Goal: Task Accomplishment & Management: Use online tool/utility

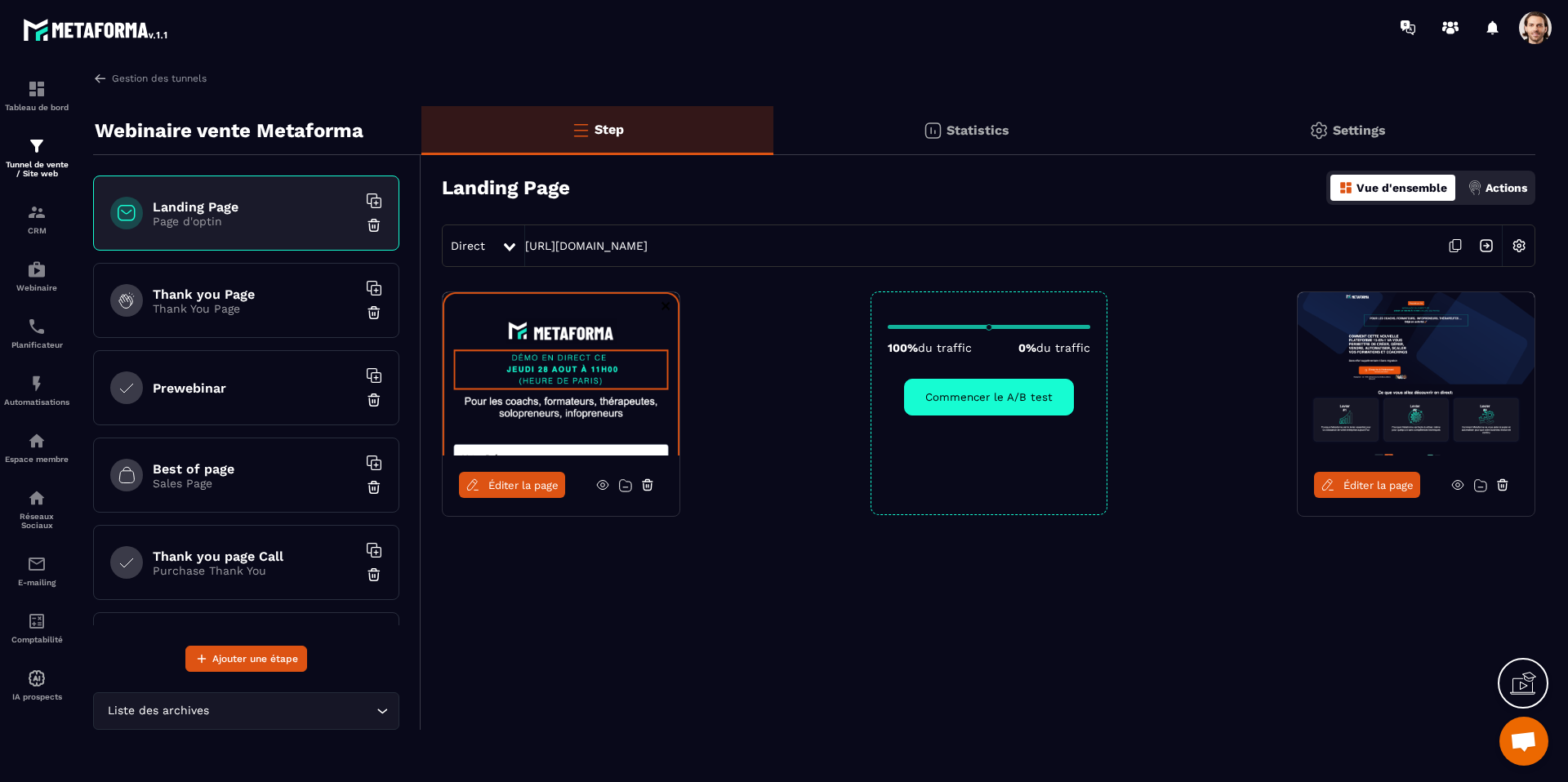
click at [1159, 106] on div "Statistics" at bounding box center [1347, 130] width 375 height 49
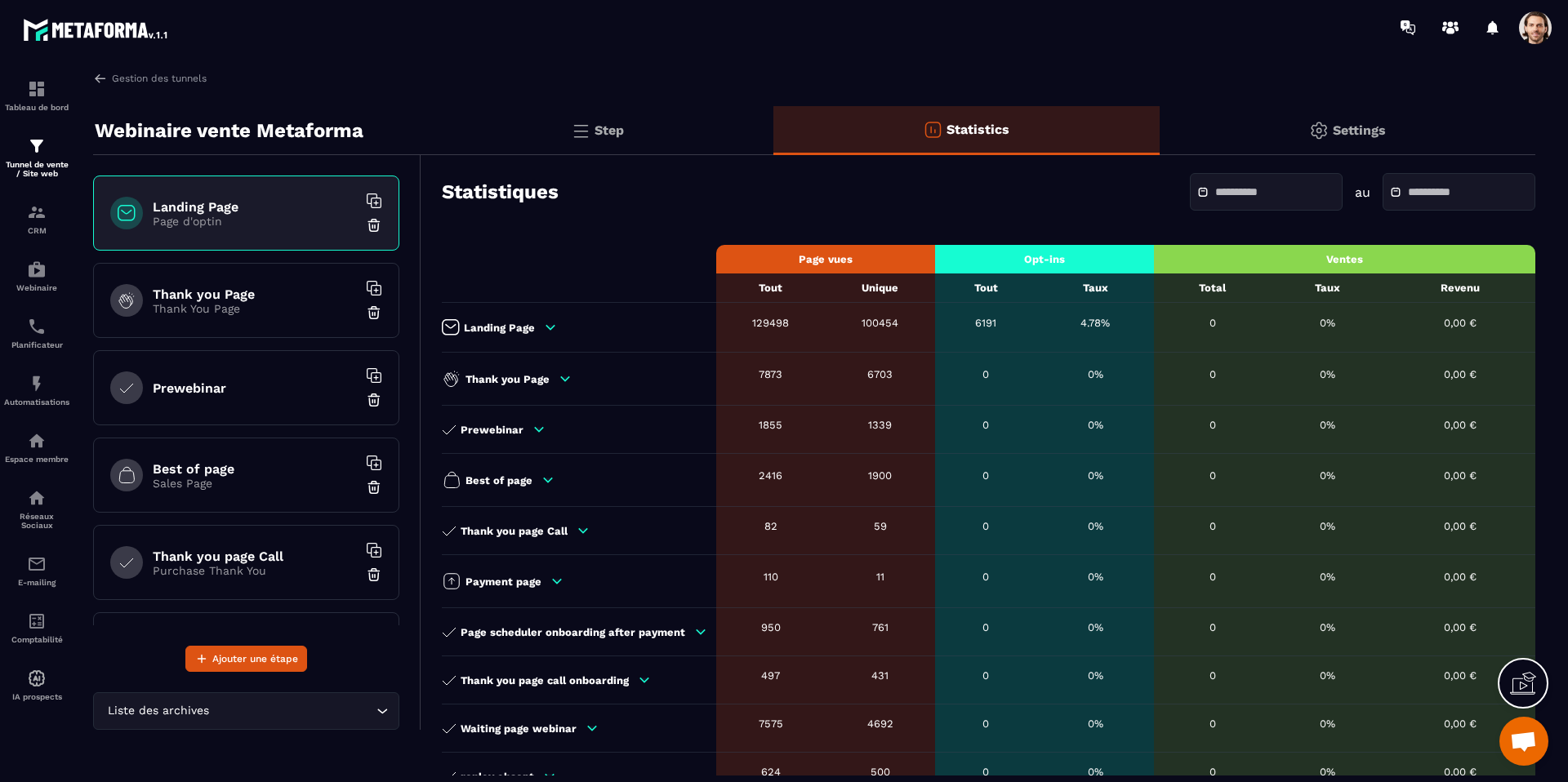
click at [530, 322] on p "Landing Page" at bounding box center [499, 328] width 71 height 13
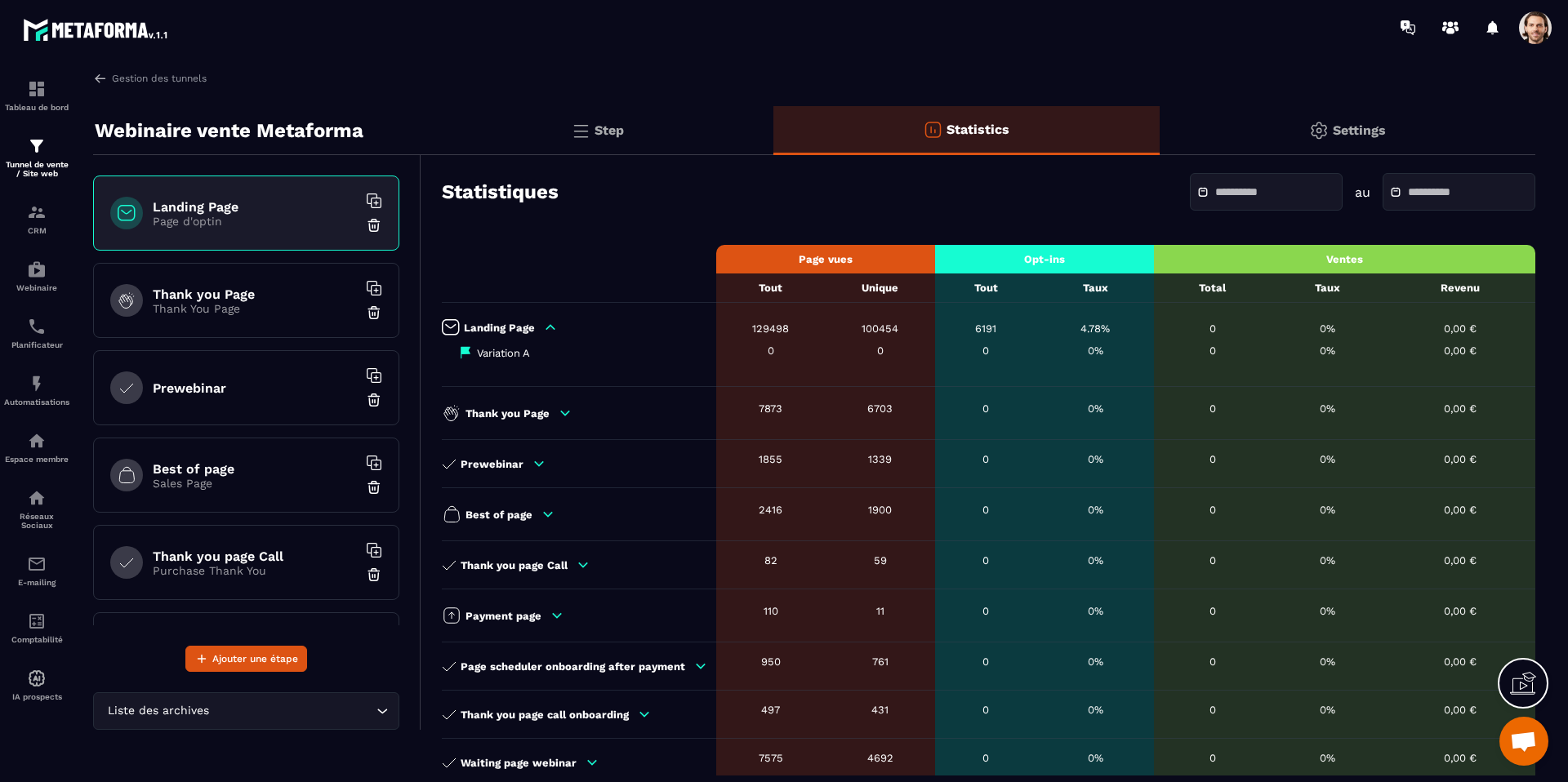
drag, startPoint x: 542, startPoint y: 412, endPoint x: 549, endPoint y: 422, distance: 12.2
click at [542, 412] on p "Thank you Page" at bounding box center [508, 413] width 84 height 13
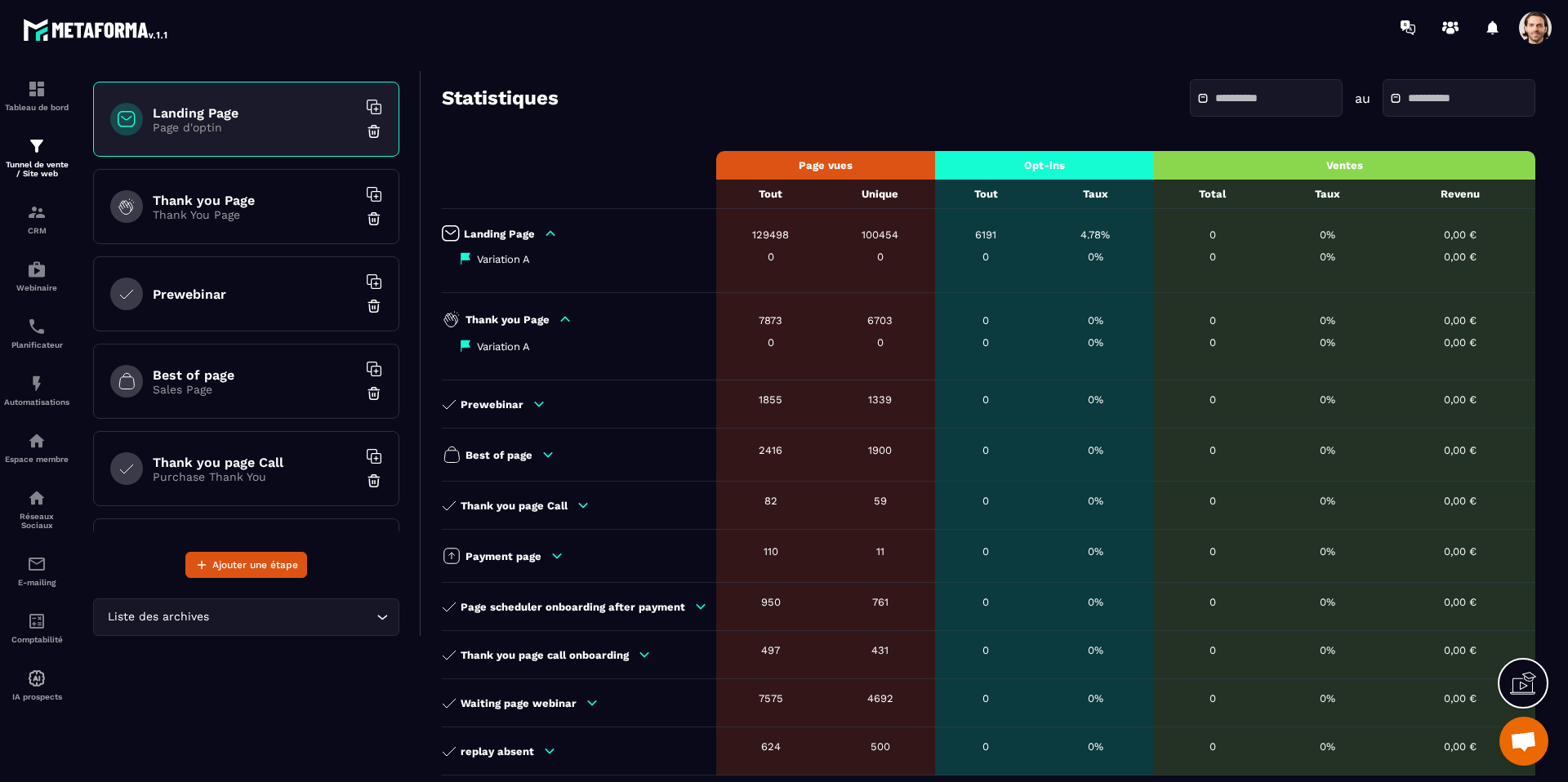
scroll to position [192, 0]
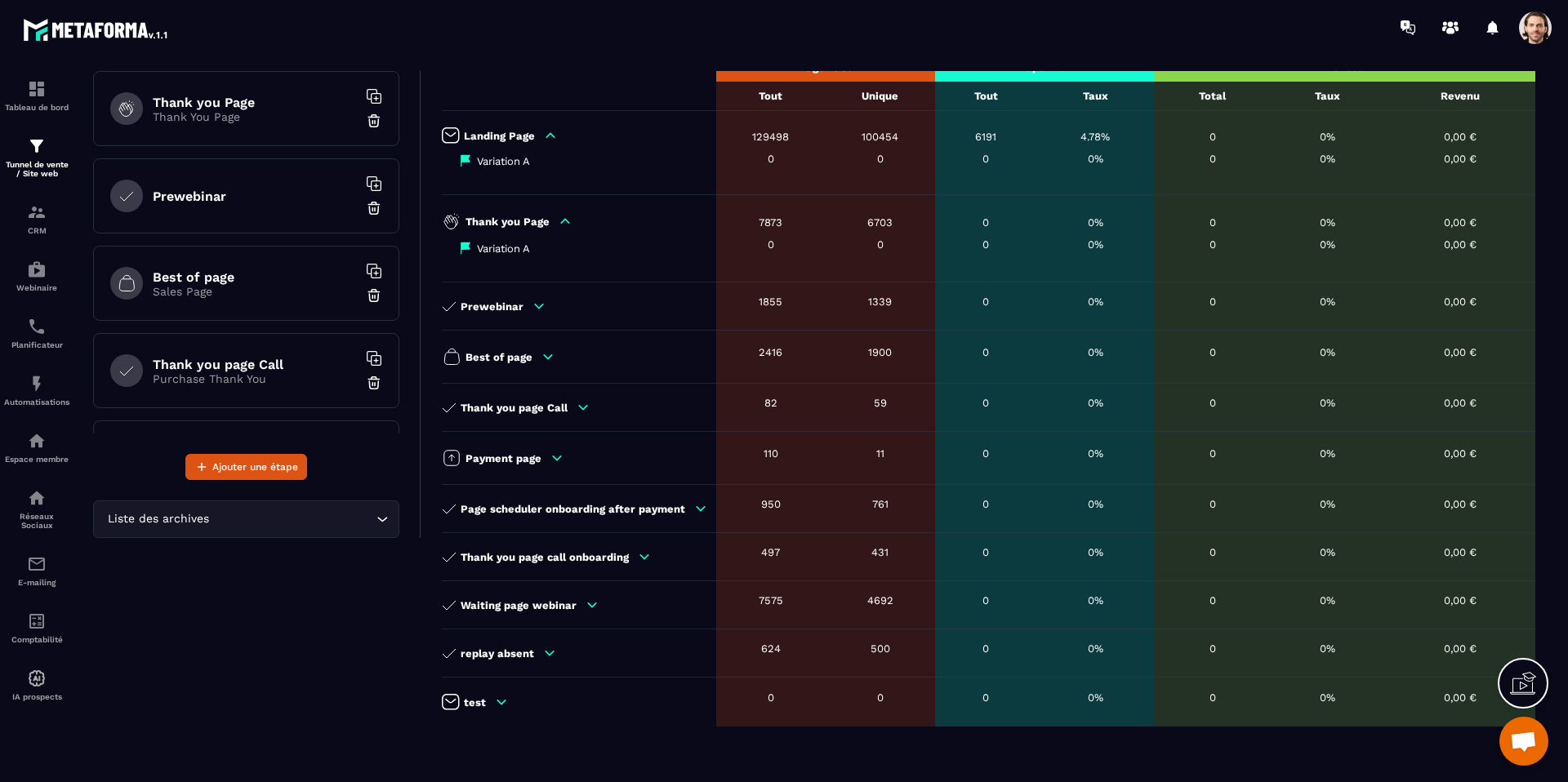
click at [585, 555] on p "Thank you page call onboarding" at bounding box center [545, 557] width 168 height 13
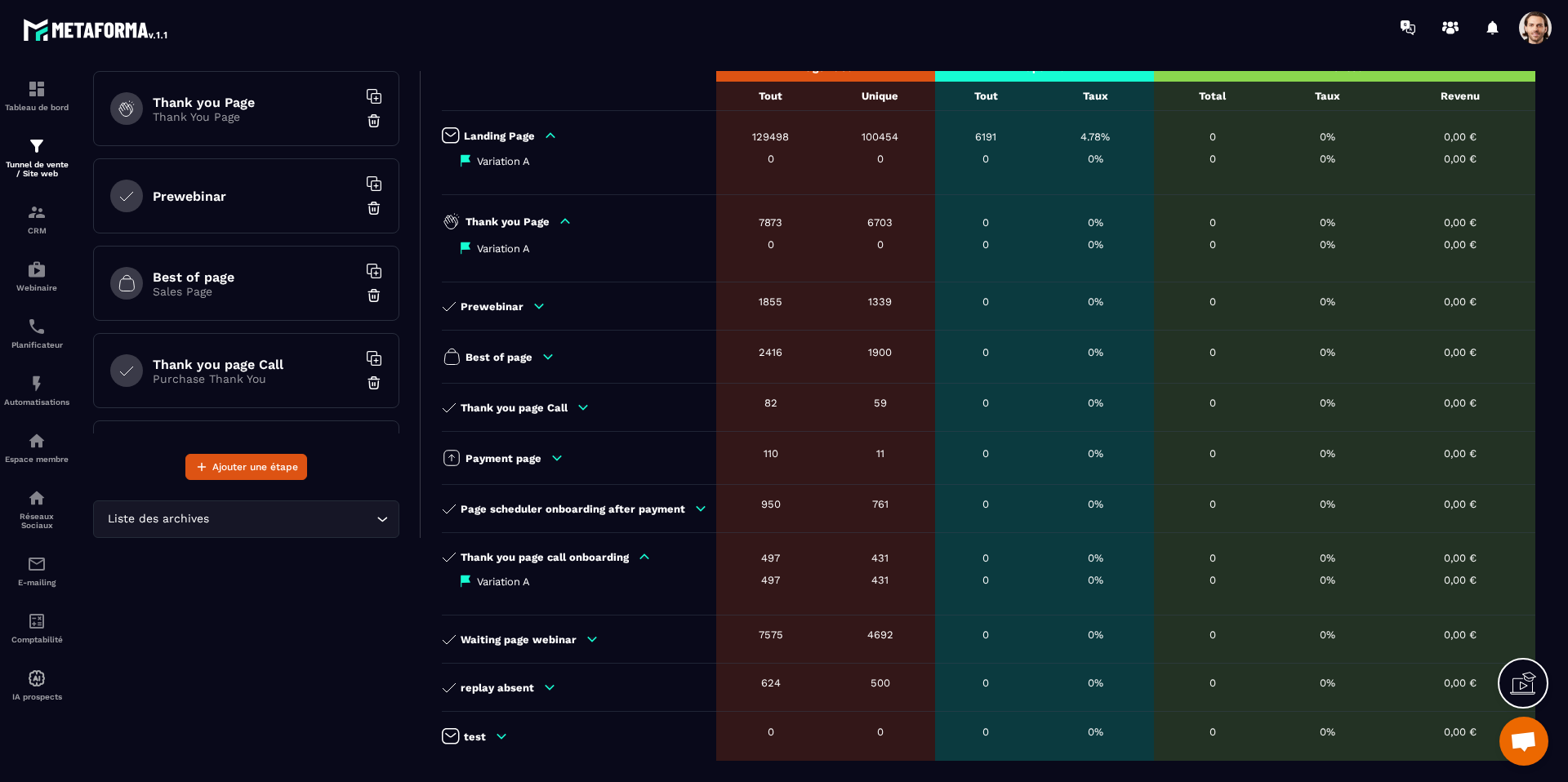
click at [585, 555] on p "Thank you page call onboarding" at bounding box center [545, 557] width 168 height 13
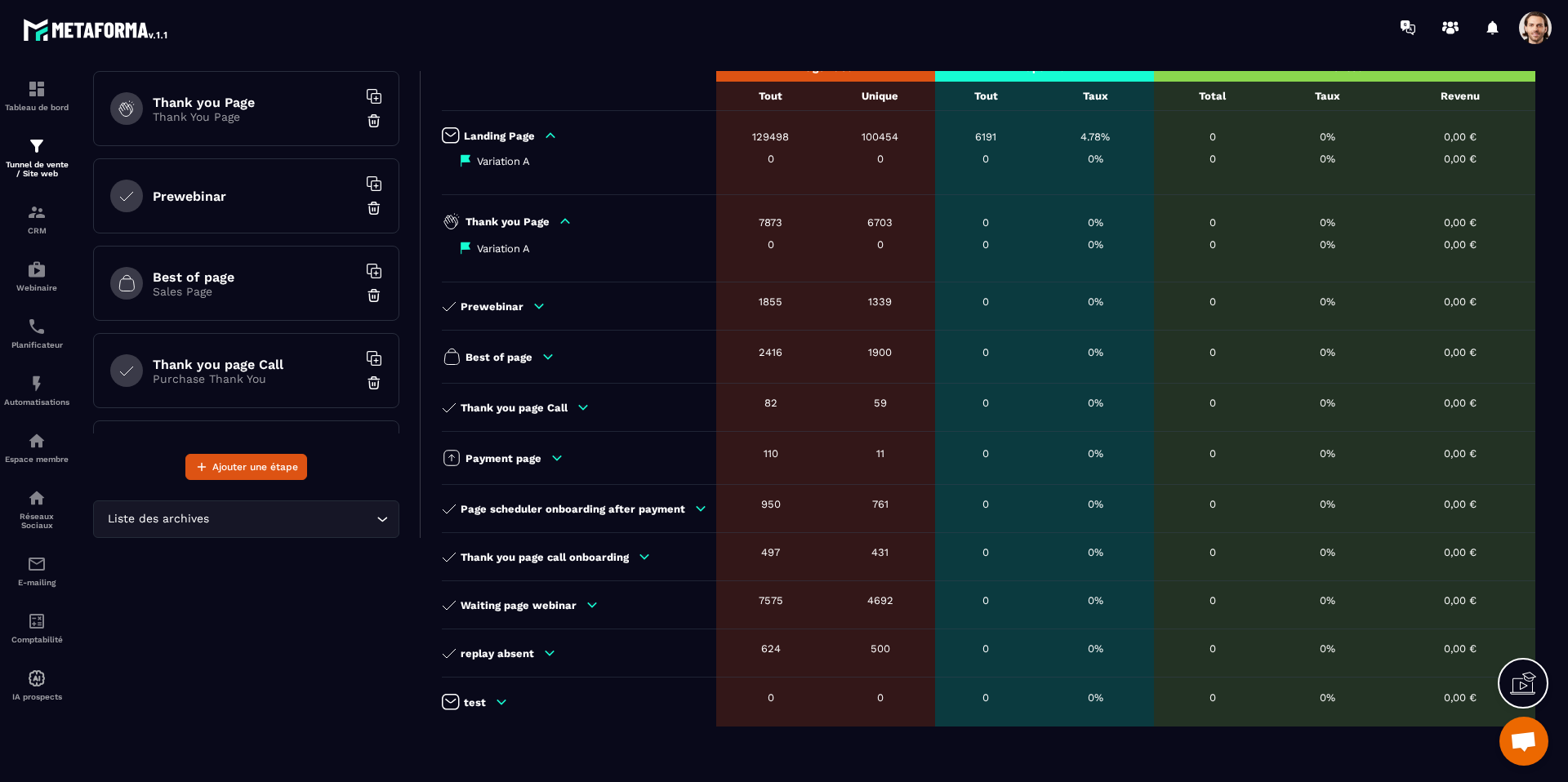
click at [585, 555] on p "Thank you page call onboarding" at bounding box center [545, 557] width 168 height 13
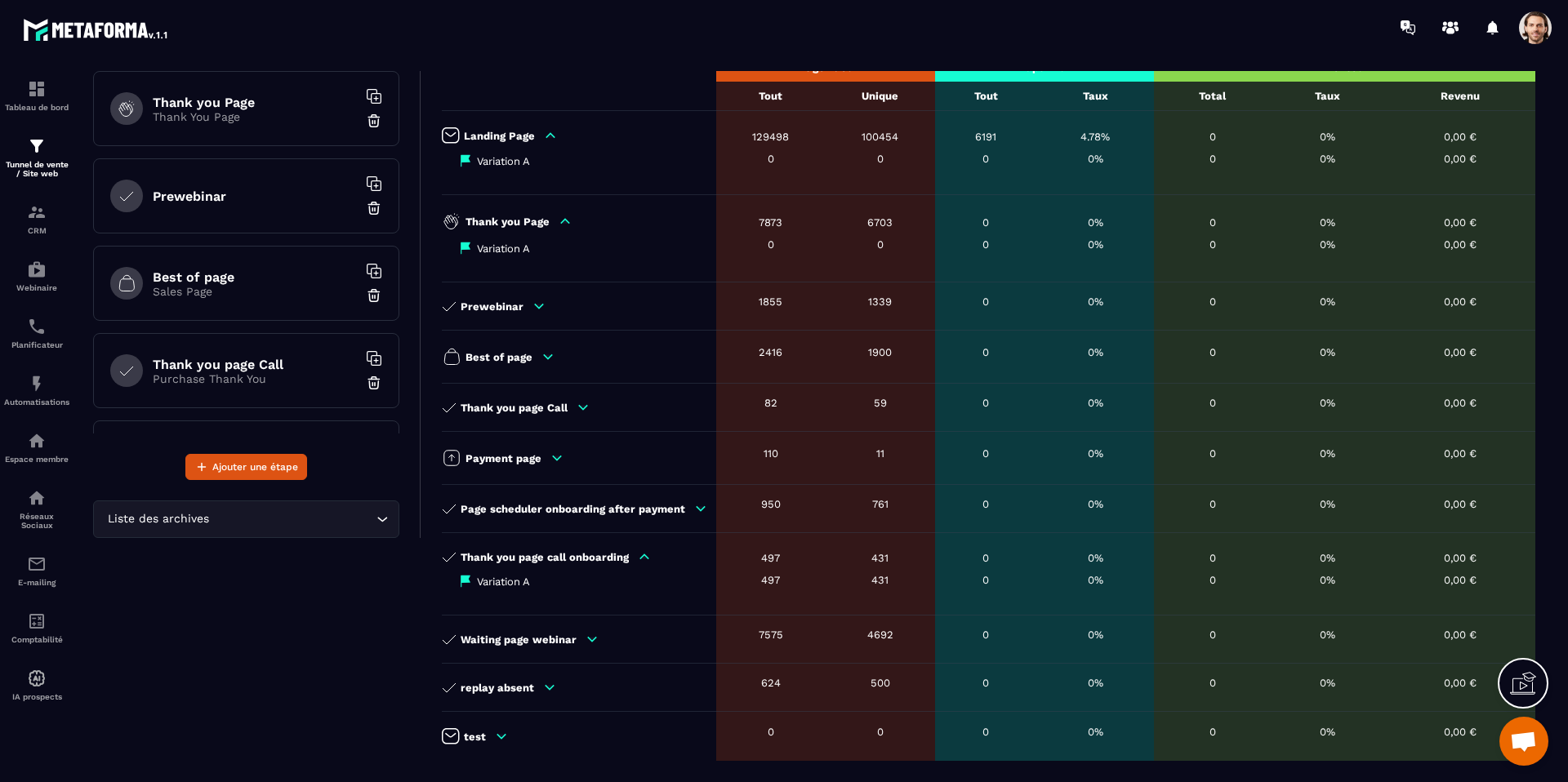
scroll to position [0, 0]
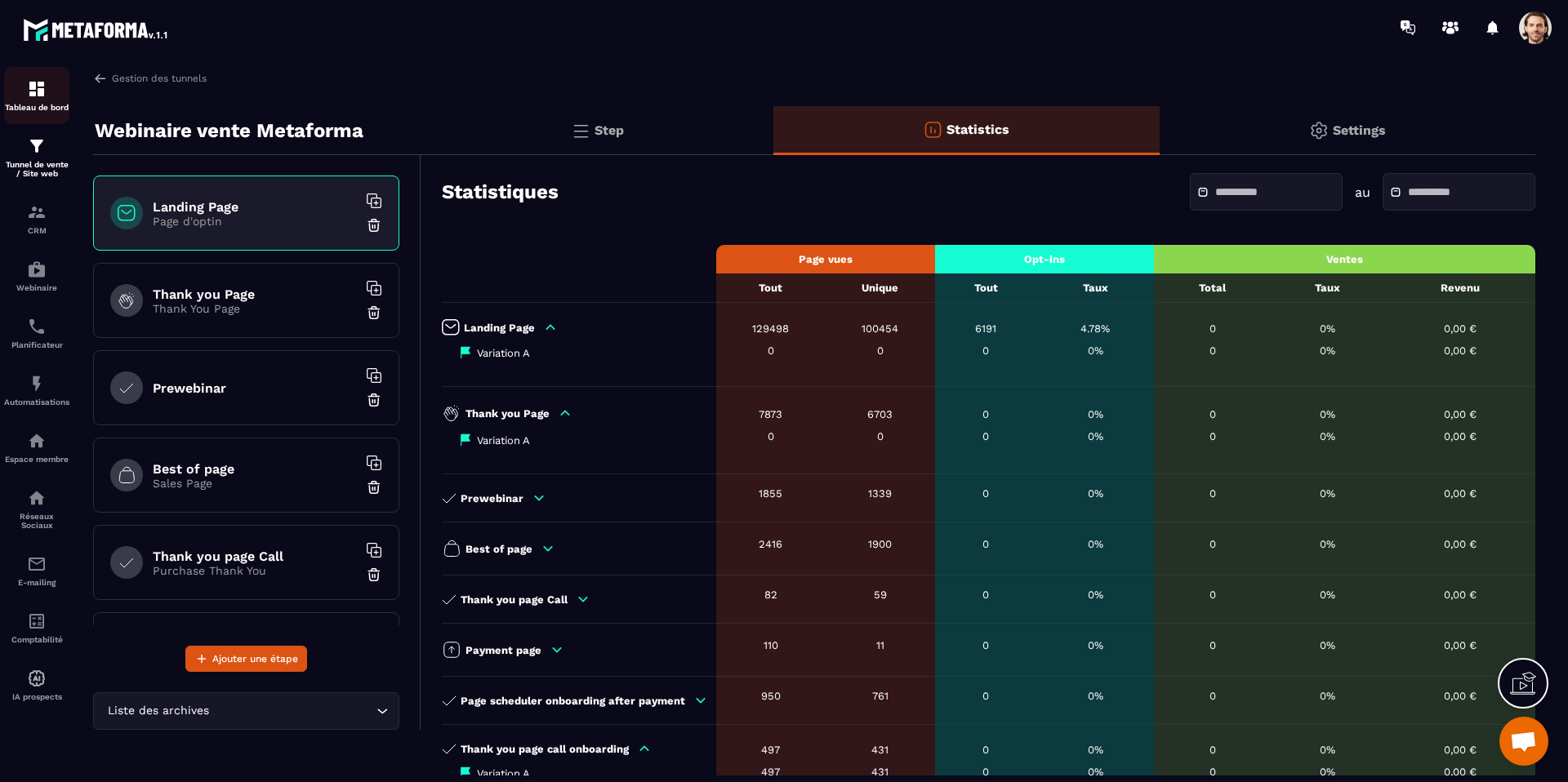
click at [42, 89] on img at bounding box center [37, 89] width 19 height 19
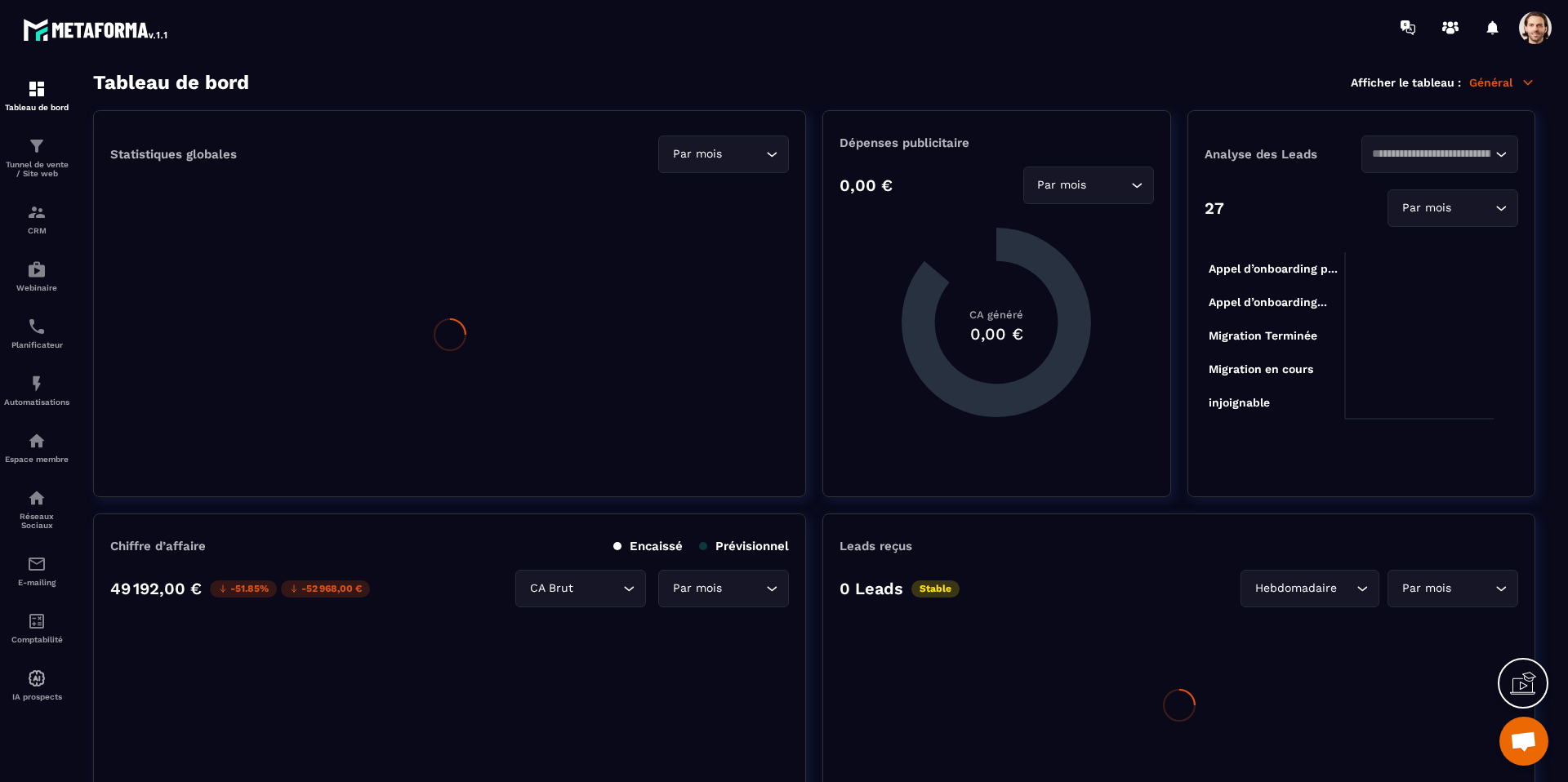
click at [1508, 80] on p "Général" at bounding box center [1503, 82] width 66 height 15
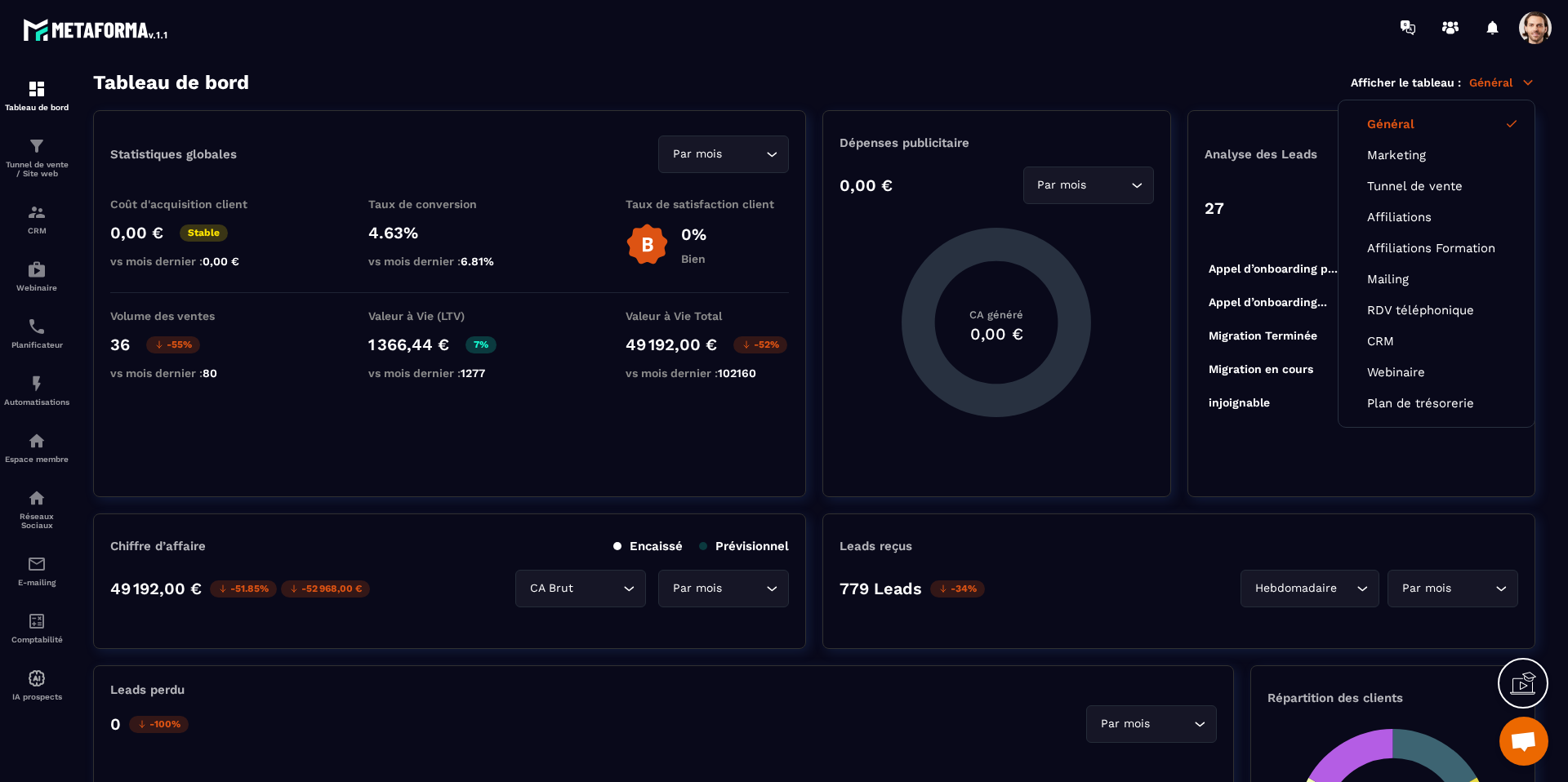
click at [807, 224] on section "Statistiques globales Par mois Loading... Coût d'acquisition client 0,00 € Stab…" at bounding box center [814, 303] width 1443 height 387
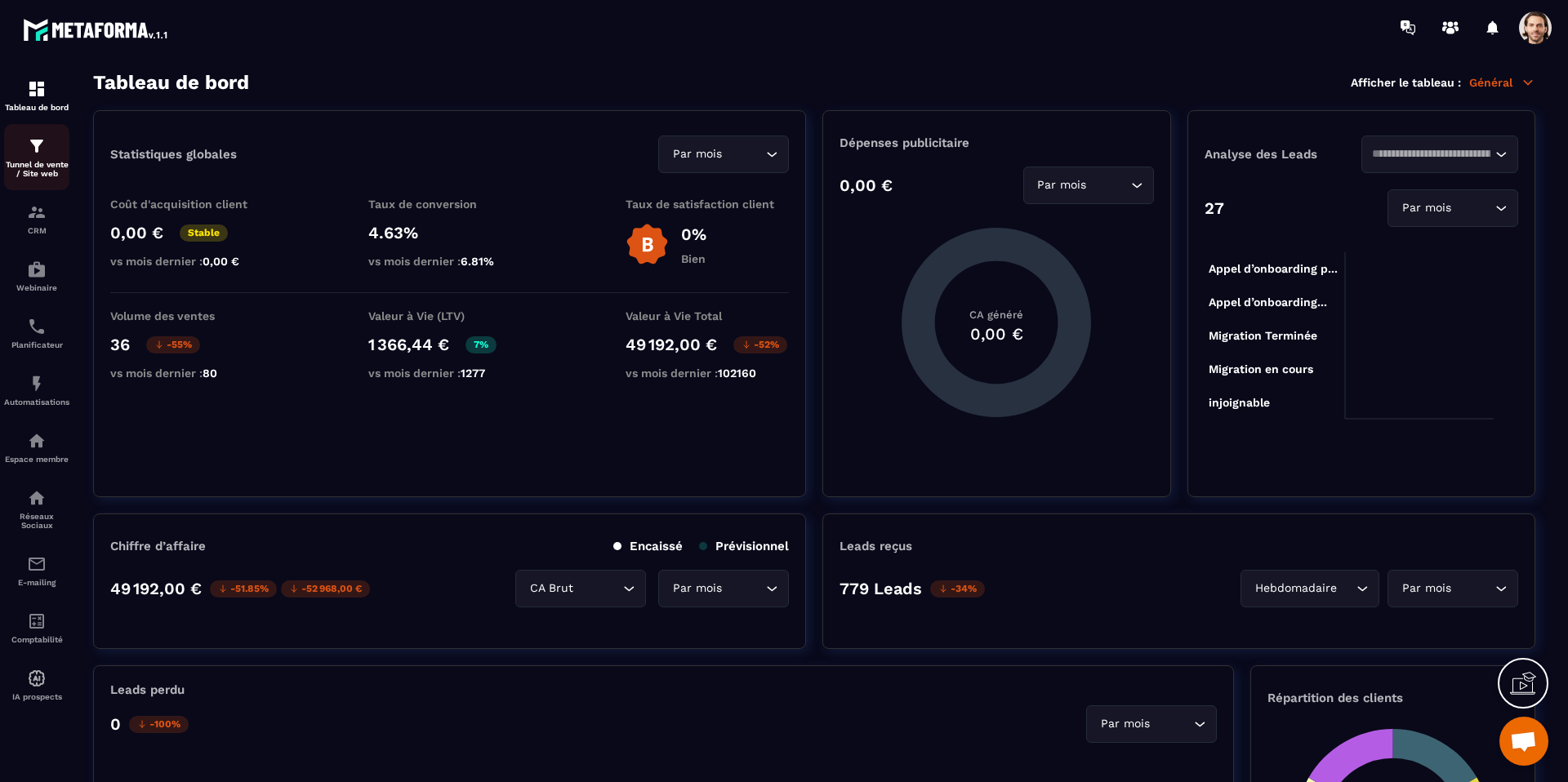
click at [50, 167] on p "Tunnel de vente / Site web" at bounding box center [36, 169] width 65 height 18
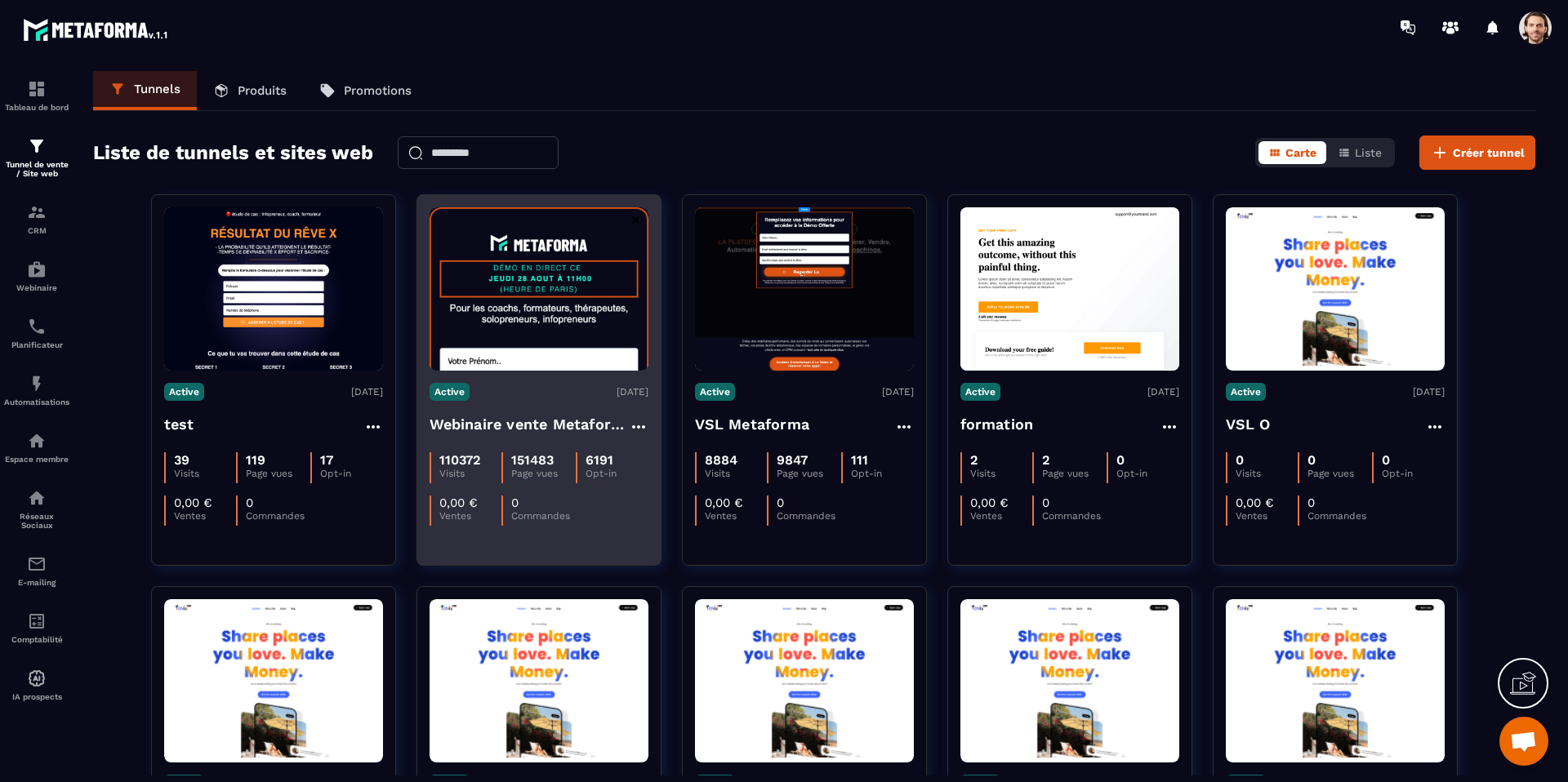
click at [473, 425] on h4 "Webinaire vente Metaforma" at bounding box center [529, 425] width 199 height 23
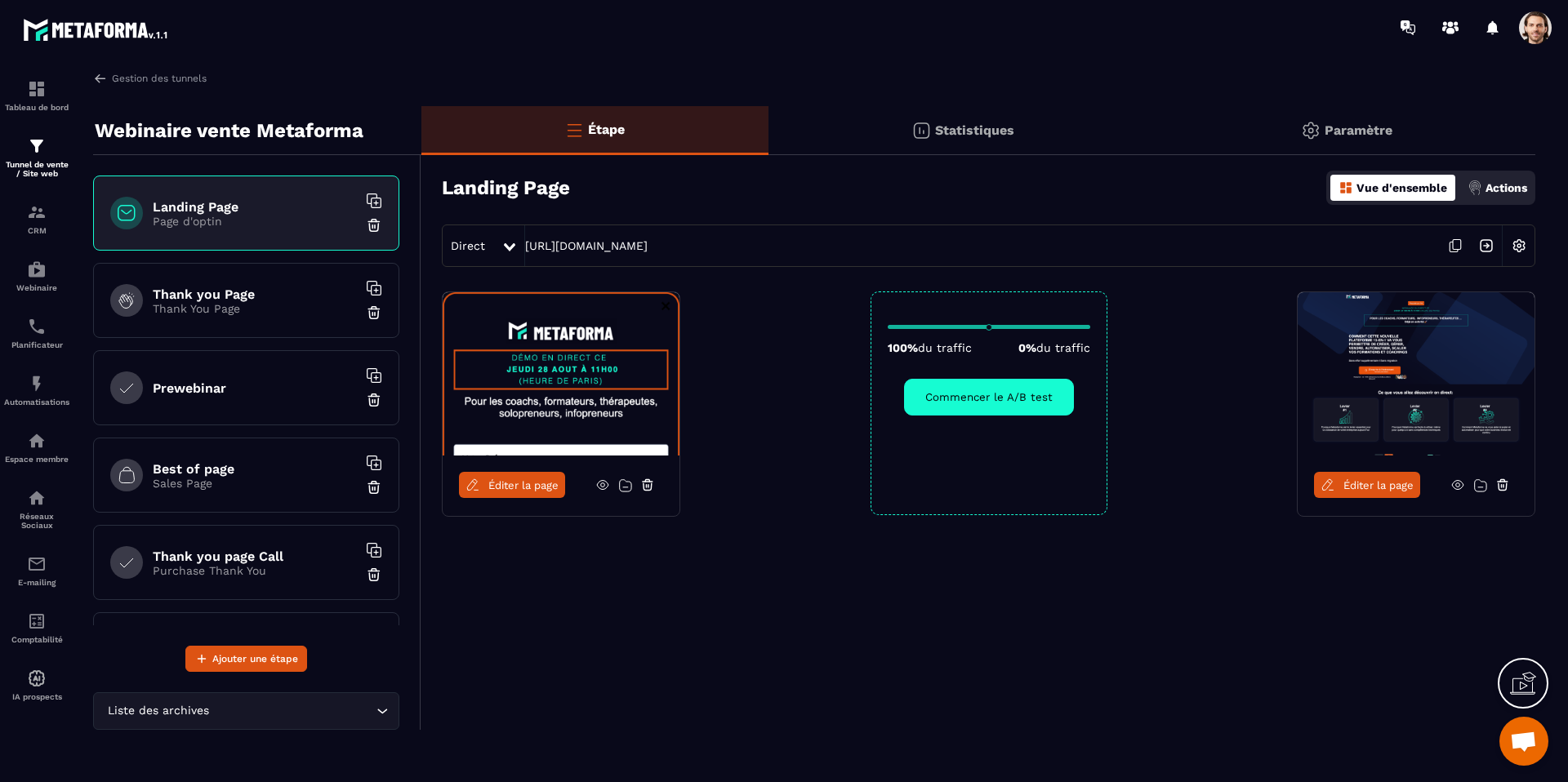
click at [1515, 247] on img at bounding box center [1519, 246] width 31 height 31
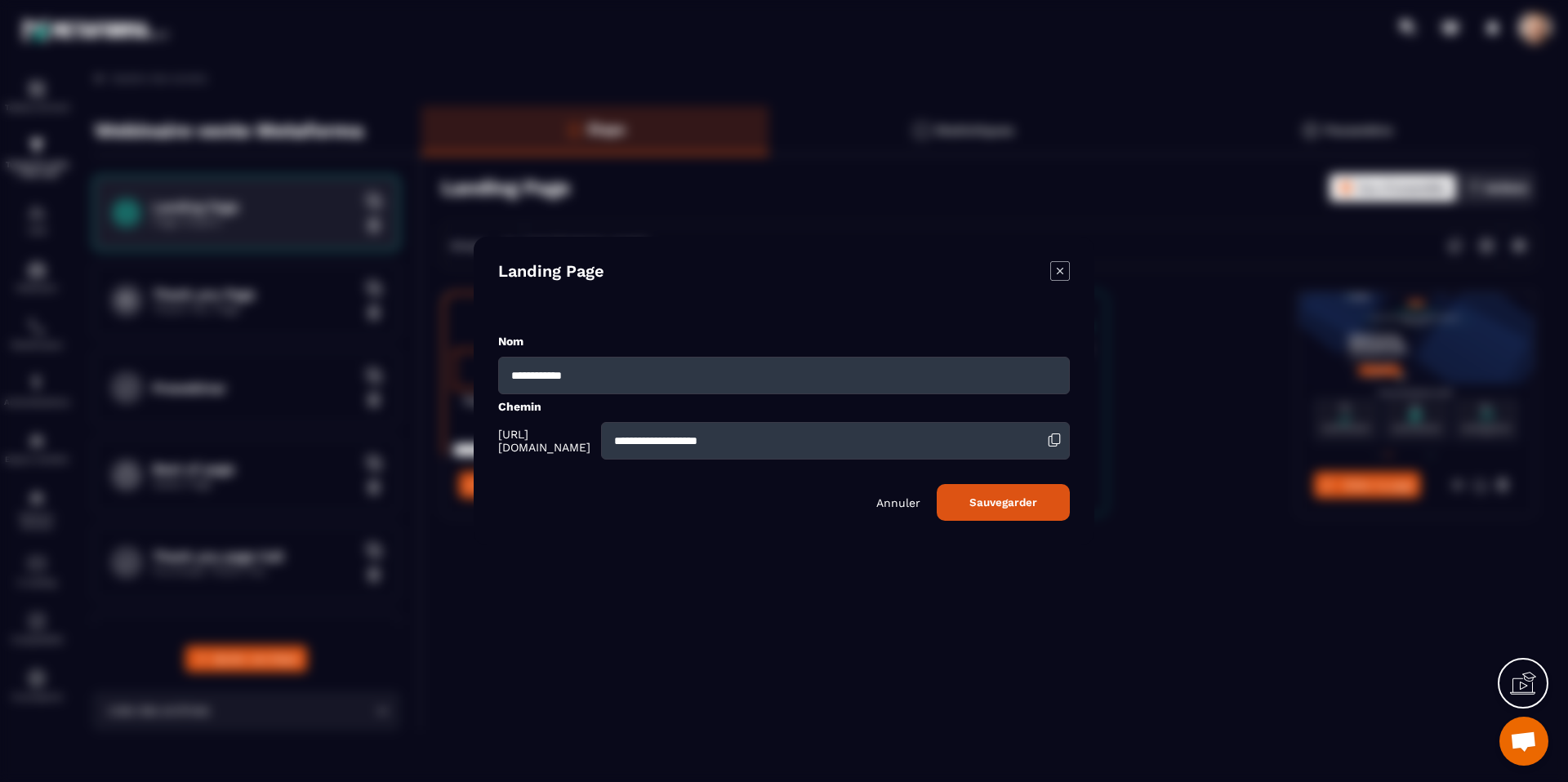
click at [750, 445] on input "**********" at bounding box center [836, 441] width 469 height 38
click at [1051, 264] on icon "Modal window" at bounding box center [1060, 271] width 19 height 19
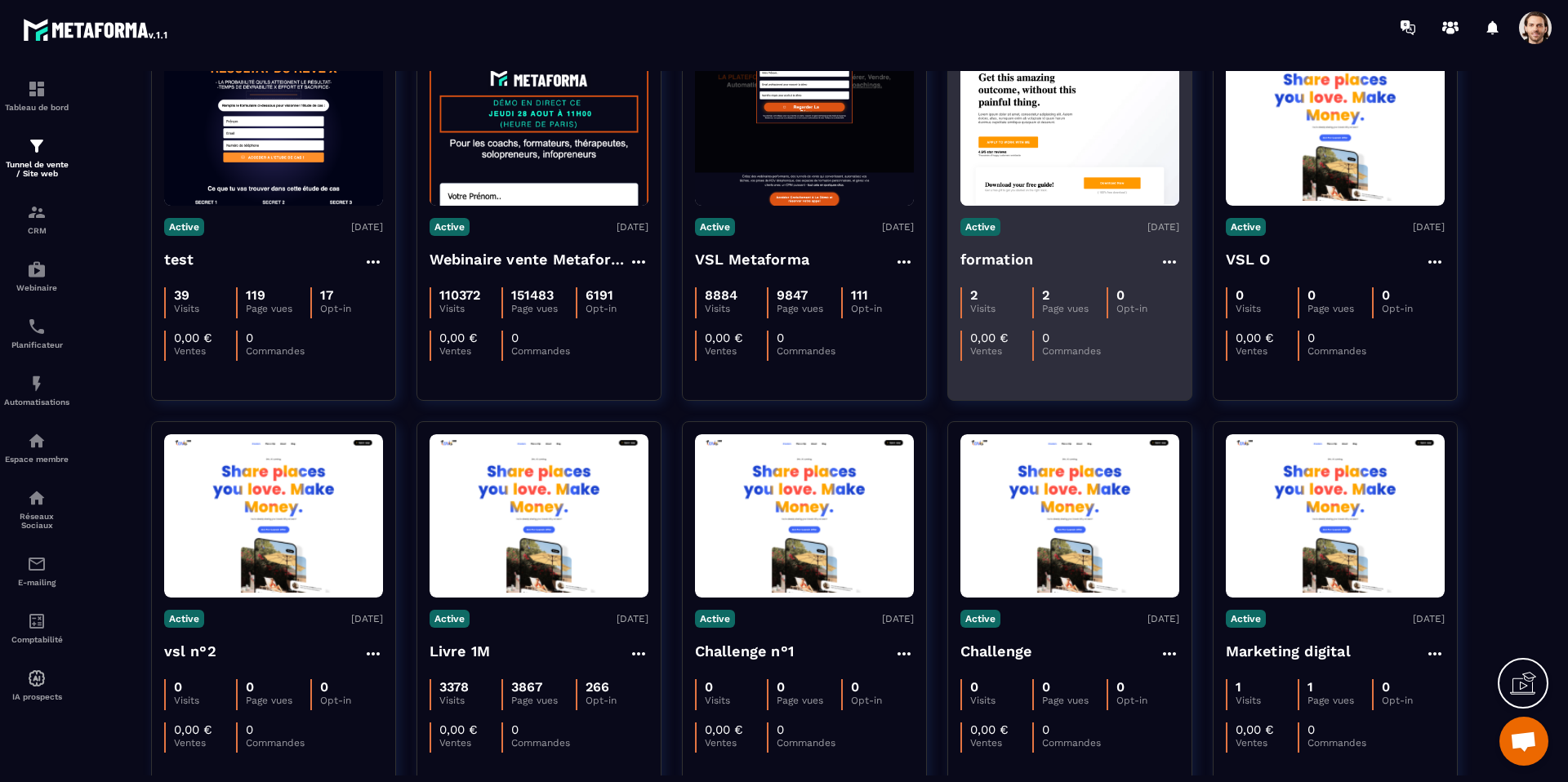
scroll to position [274, 0]
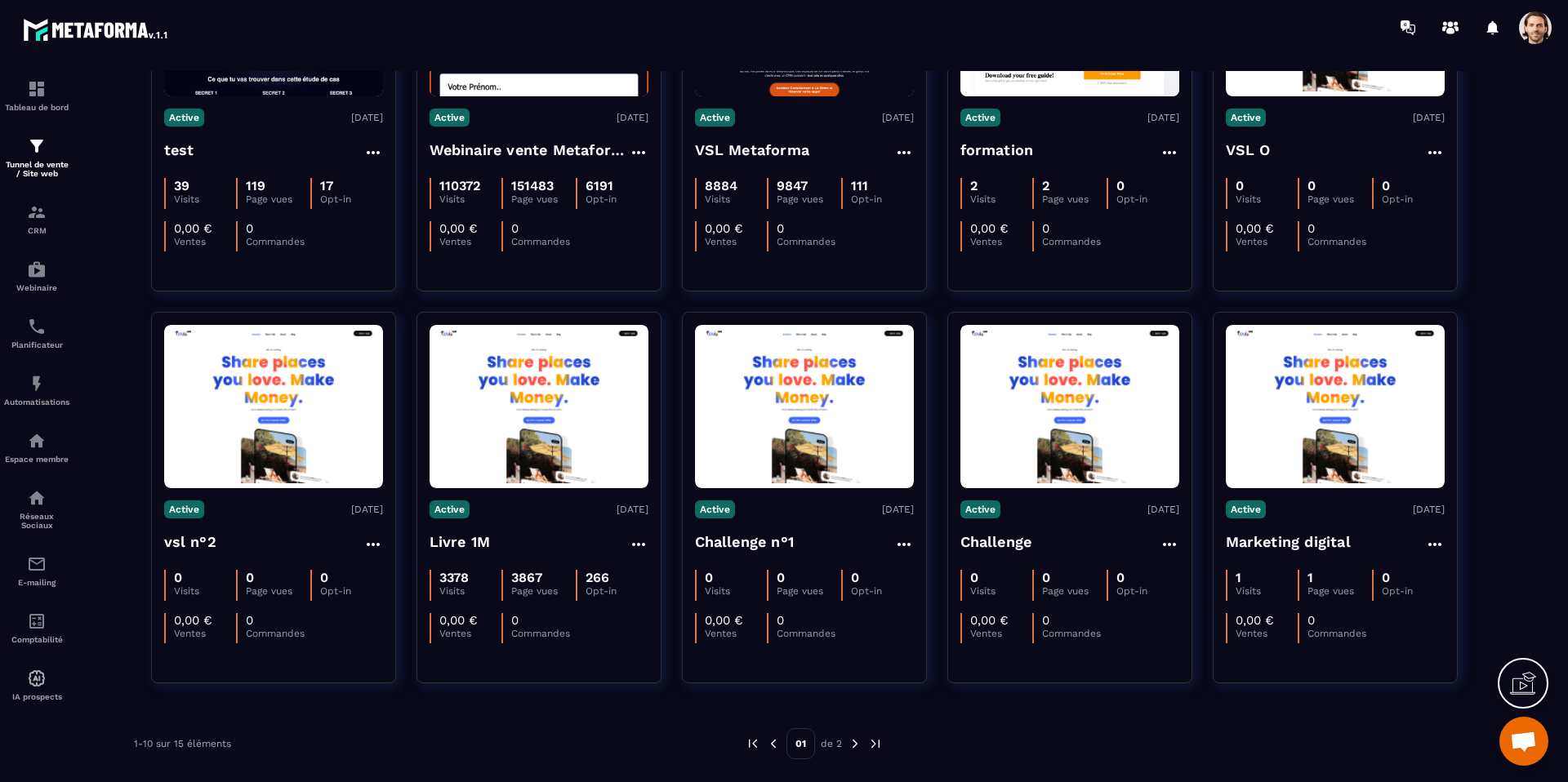
click at [856, 744] on img at bounding box center [855, 743] width 15 height 15
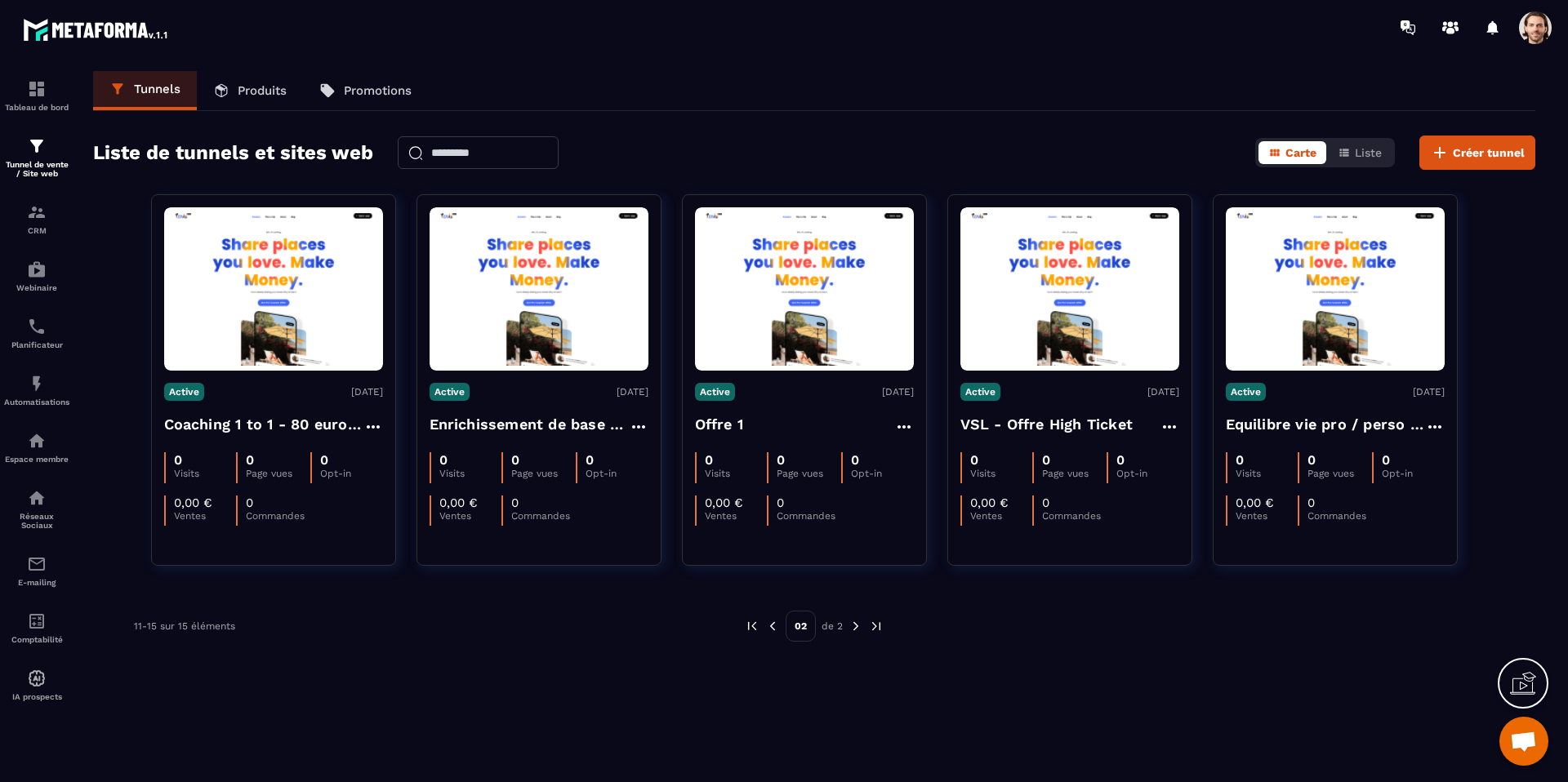
click at [772, 622] on img at bounding box center [772, 625] width 15 height 15
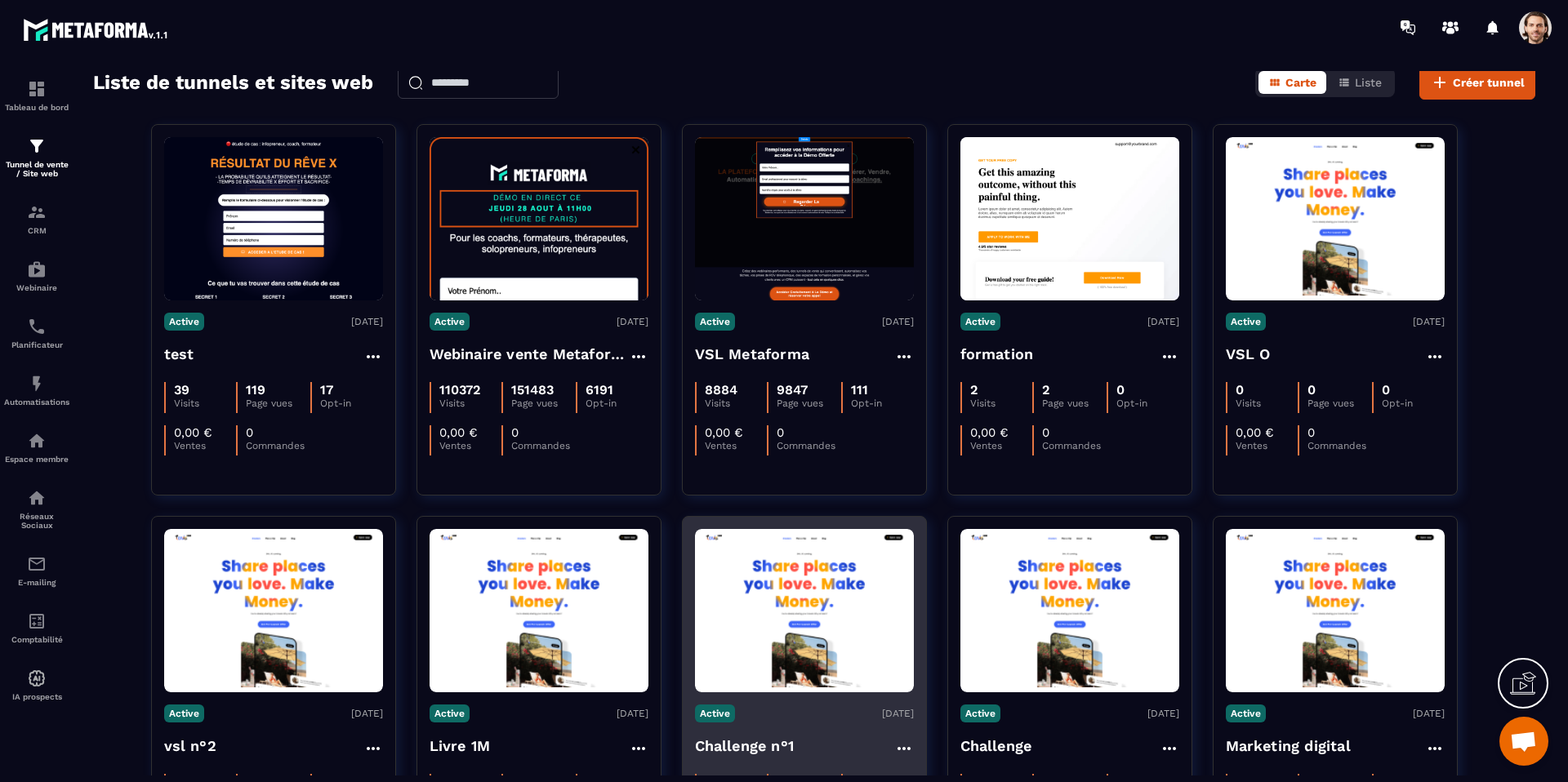
scroll to position [71, 0]
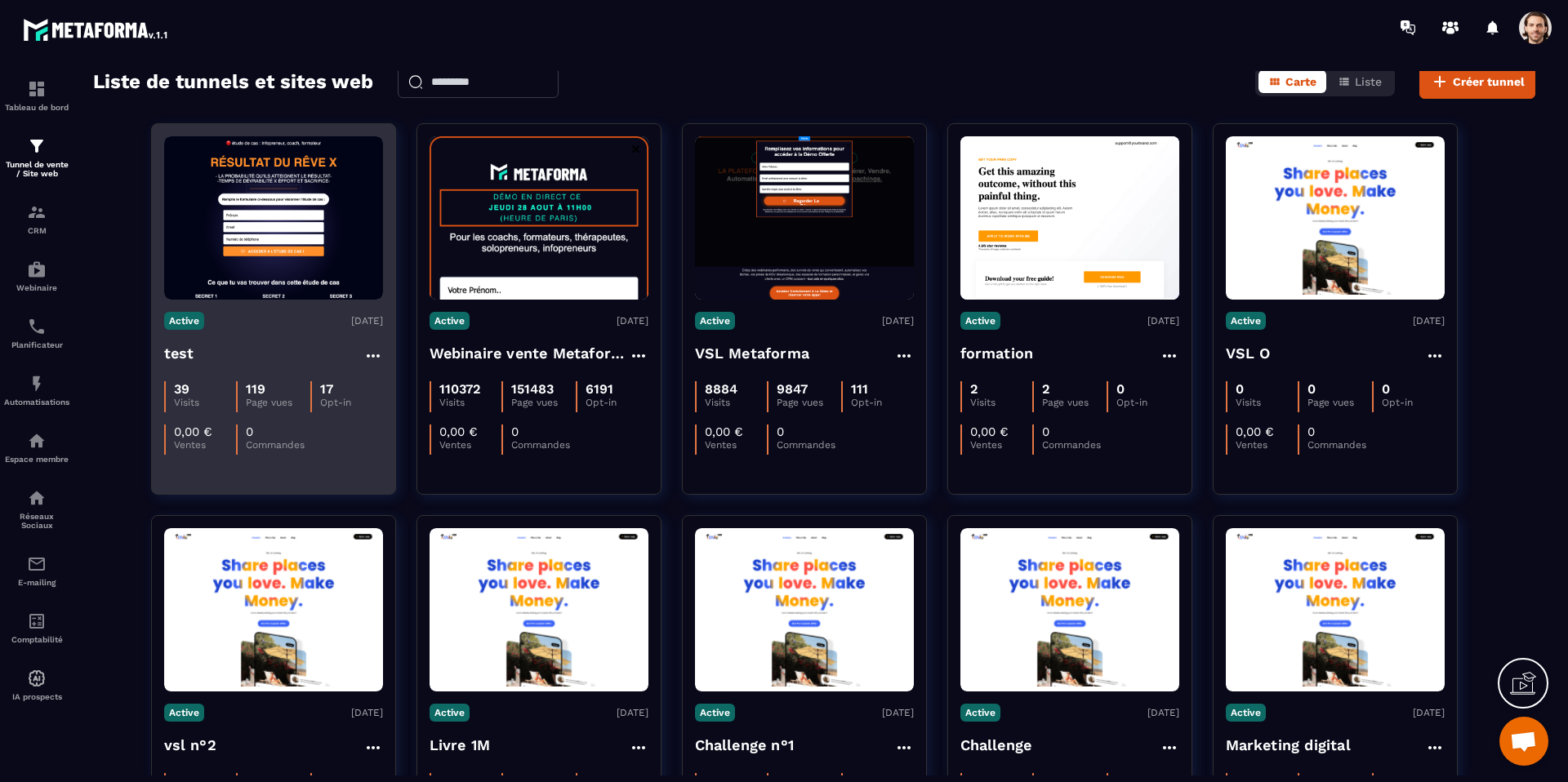
click at [247, 319] on div "Active [DATE]" at bounding box center [273, 321] width 219 height 18
click at [183, 359] on h4 "test" at bounding box center [179, 354] width 30 height 23
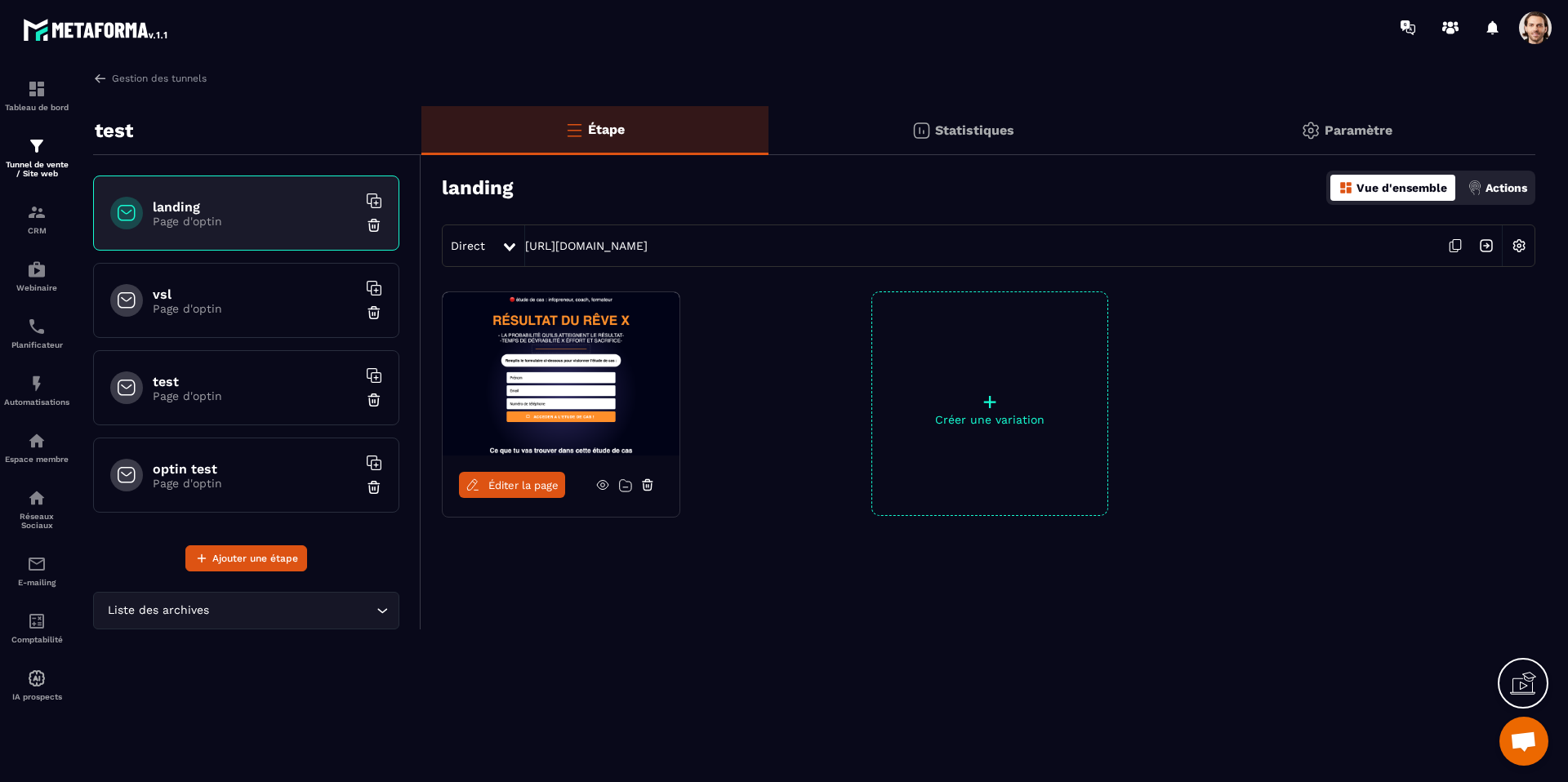
click at [522, 490] on span "Éditer la page" at bounding box center [523, 485] width 70 height 13
